Goal: Check status: Check status

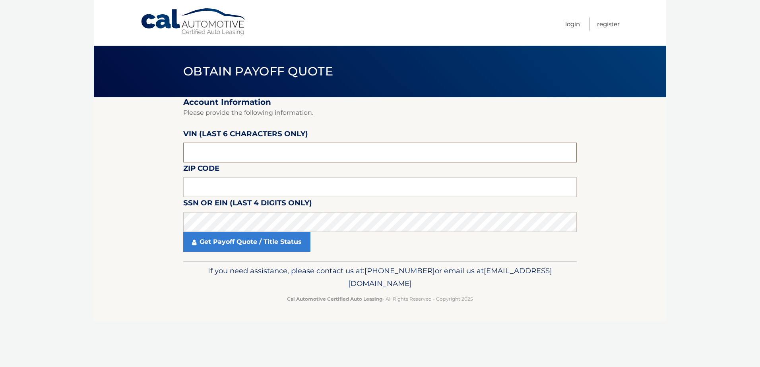
click at [232, 144] on input "text" at bounding box center [380, 153] width 394 height 20
click at [233, 148] on input "text" at bounding box center [380, 153] width 394 height 20
type input "062436"
click at [248, 190] on input "text" at bounding box center [380, 187] width 394 height 20
drag, startPoint x: 760, startPoint y: 296, endPoint x: 747, endPoint y: 296, distance: 12.3
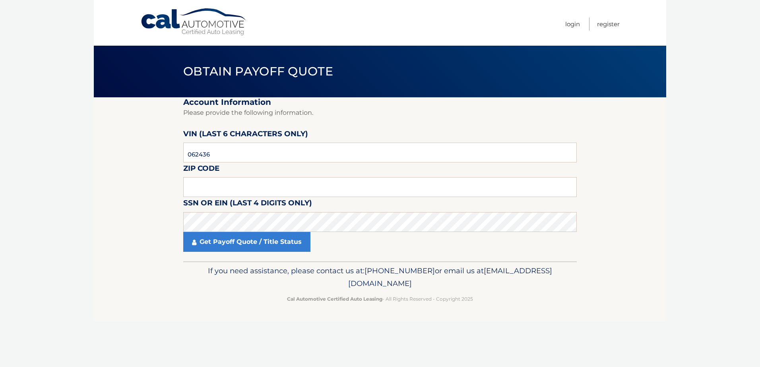
click at [760, 296] on html "Cal Automotive Menu Login Register Obtain Payoff Quote 062436" at bounding box center [380, 183] width 760 height 367
click at [664, 292] on footer "If you need assistance, please contact us at: 609-807-3200 or email us at Custo…" at bounding box center [380, 292] width 573 height 60
click at [243, 196] on input "text" at bounding box center [380, 187] width 394 height 20
type input "19047"
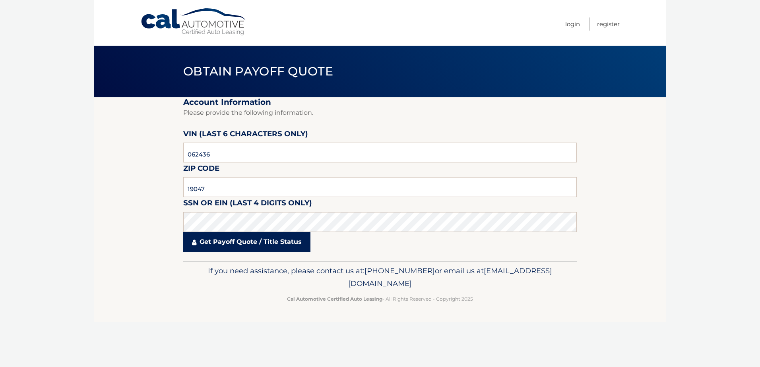
click at [253, 241] on link "Get Payoff Quote / Title Status" at bounding box center [246, 242] width 127 height 20
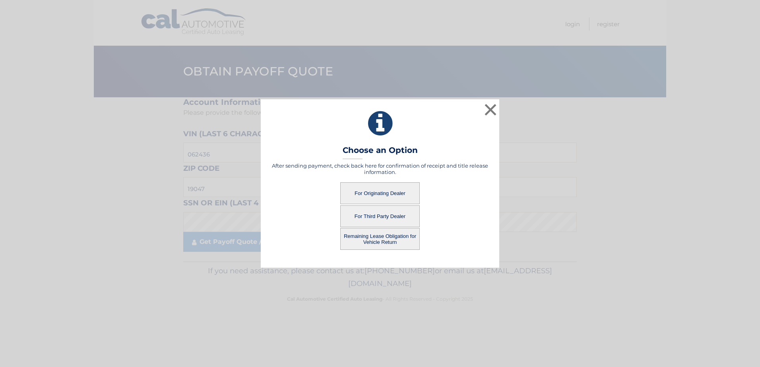
click at [384, 193] on button "For Originating Dealer" at bounding box center [380, 193] width 80 height 22
click at [380, 191] on button "For Originating Dealer" at bounding box center [380, 193] width 80 height 22
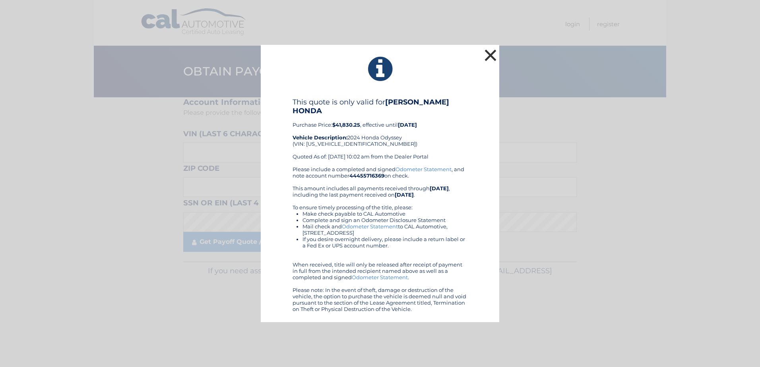
click at [490, 60] on button "×" at bounding box center [491, 55] width 16 height 16
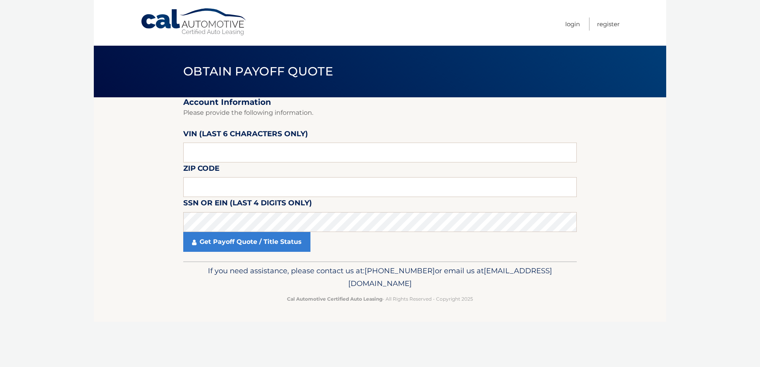
drag, startPoint x: 52, startPoint y: 217, endPoint x: 56, endPoint y: 215, distance: 4.4
click at [52, 218] on body "Cal Automotive Menu Login Register Obtain Payoff Quote" at bounding box center [380, 183] width 760 height 367
